Goal: Check status: Check status

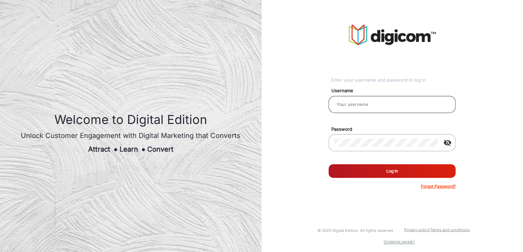
click at [350, 106] on input "email" at bounding box center [392, 105] width 116 height 8
type input "[PERSON_NAME]"
click at [370, 175] on button "Log In" at bounding box center [392, 171] width 127 height 14
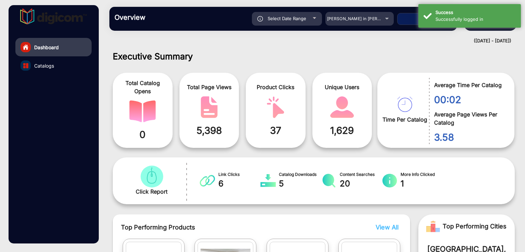
scroll to position [5, 0]
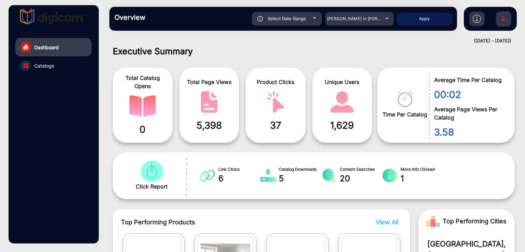
click at [370, 26] on div "Overview Reports Understand what makes your customers tick and learn how they a…" at bounding box center [283, 19] width 348 height 24
click at [365, 18] on span "[PERSON_NAME] in [PERSON_NAME]" at bounding box center [365, 18] width 76 height 5
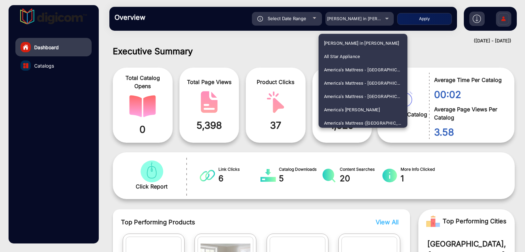
scroll to position [1028, 0]
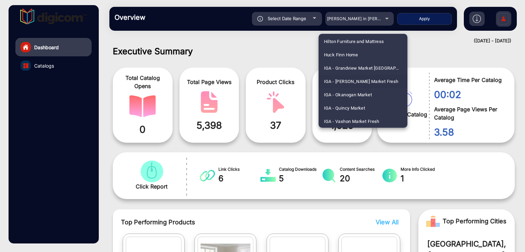
click at [349, 81] on span "IGA - [PERSON_NAME] Market Fresh" at bounding box center [361, 81] width 75 height 13
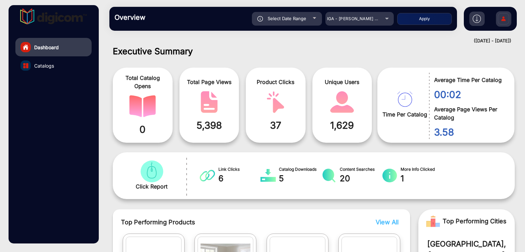
click at [285, 16] on span "Select Date Range" at bounding box center [287, 18] width 39 height 5
type input "[DATE]"
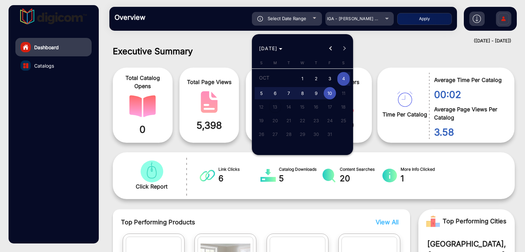
click at [304, 74] on span "1" at bounding box center [302, 79] width 12 height 14
type input "[DATE]"
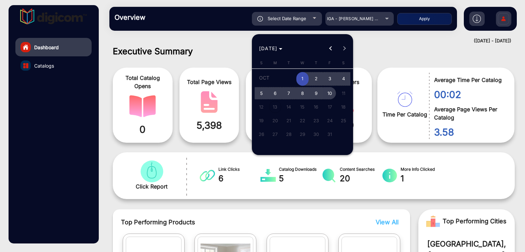
click at [331, 98] on span "10" at bounding box center [330, 93] width 12 height 12
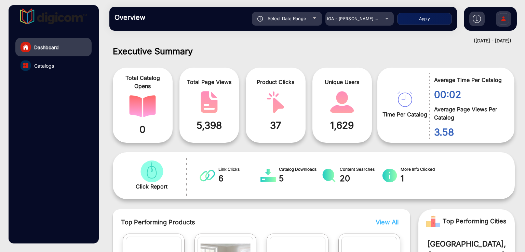
type input "[DATE]"
click at [416, 22] on button "Apply" at bounding box center [424, 19] width 55 height 12
type input "[DATE]"
